Goal: Navigation & Orientation: Find specific page/section

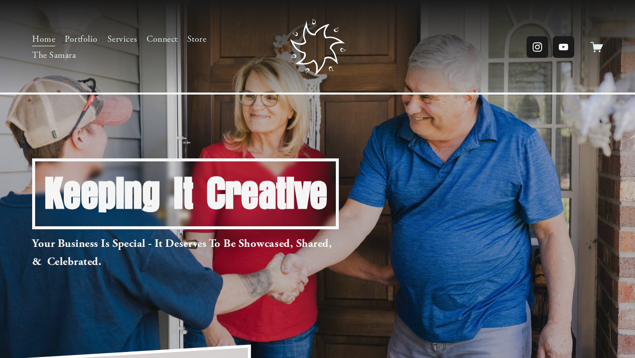
click at [126, 38] on link "Services" at bounding box center [122, 39] width 30 height 16
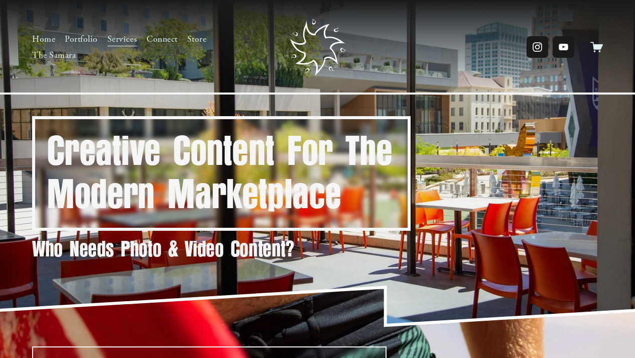
click at [159, 41] on link "Connect" at bounding box center [162, 39] width 31 height 16
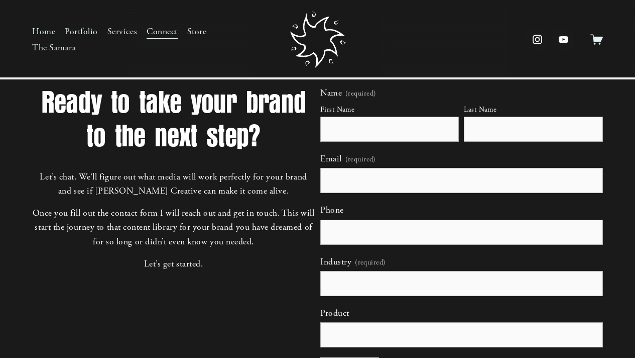
scroll to position [15, 0]
click at [110, 37] on link "Services" at bounding box center [122, 32] width 30 height 16
